Goal: Check status

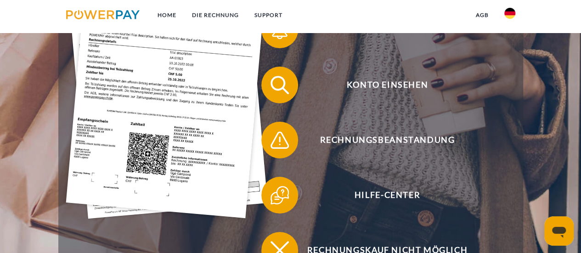
scroll to position [241, 0]
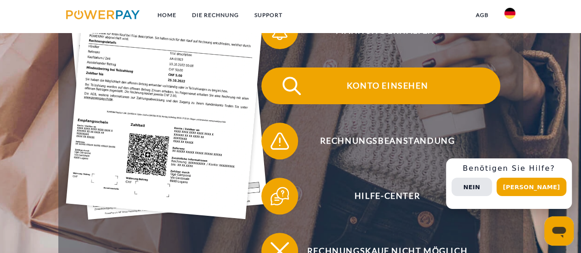
click at [366, 88] on span "Konto einsehen" at bounding box center [387, 85] width 225 height 37
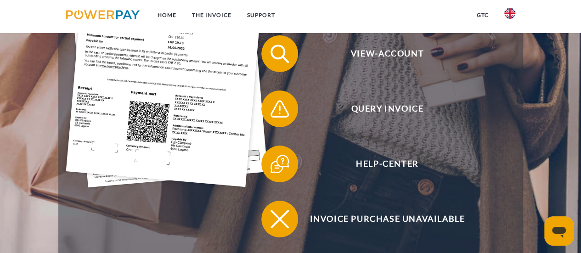
scroll to position [230, 0]
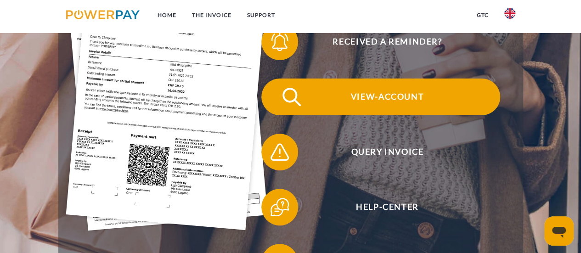
click at [408, 90] on span "View-Account" at bounding box center [387, 96] width 225 height 37
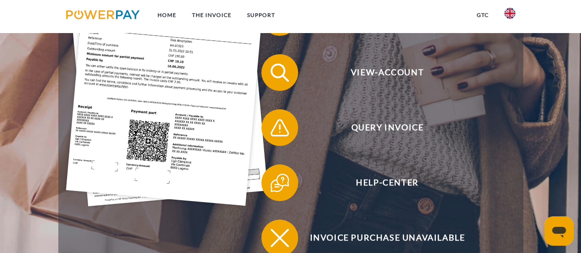
scroll to position [254, 0]
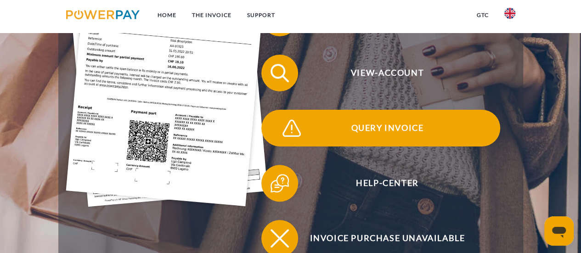
click at [397, 126] on span "Query Invoice" at bounding box center [387, 128] width 225 height 37
